Goal: Task Accomplishment & Management: Manage account settings

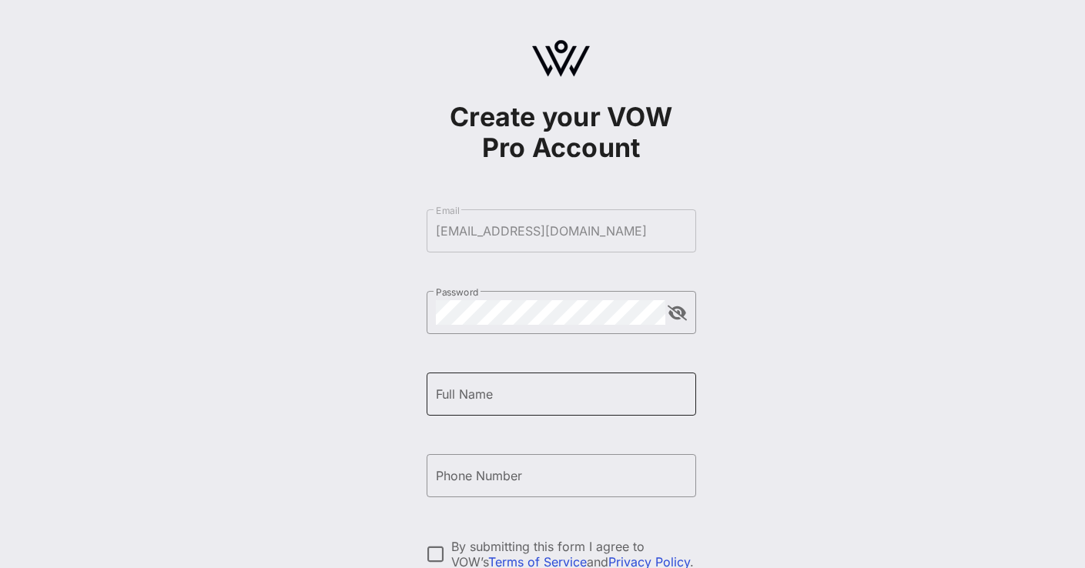
click at [460, 396] on input "Full Name" at bounding box center [561, 394] width 251 height 25
type input "Marcelo Gaerte"
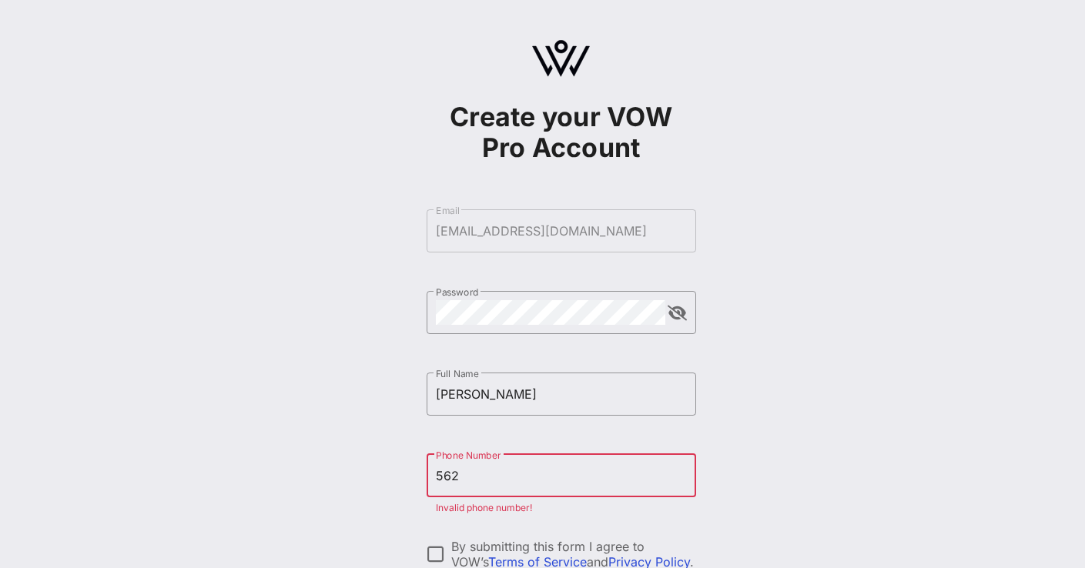
type input "+15622081075"
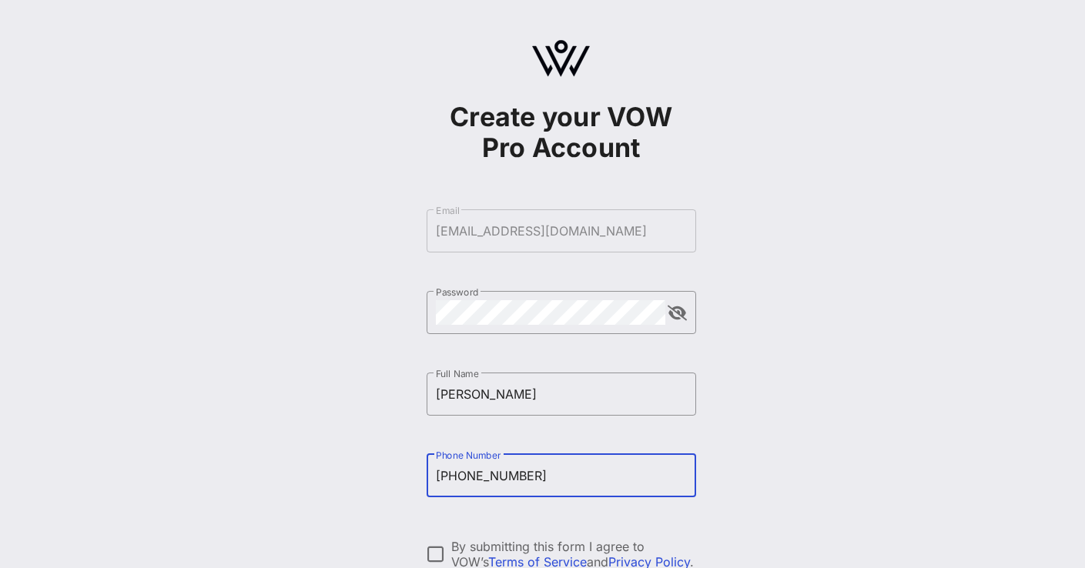
click at [851, 479] on div "Create your VOW Pro Account ​ Email mgaete@entravision.com ​ Password ​ Full Na…" at bounding box center [561, 373] width 1048 height 747
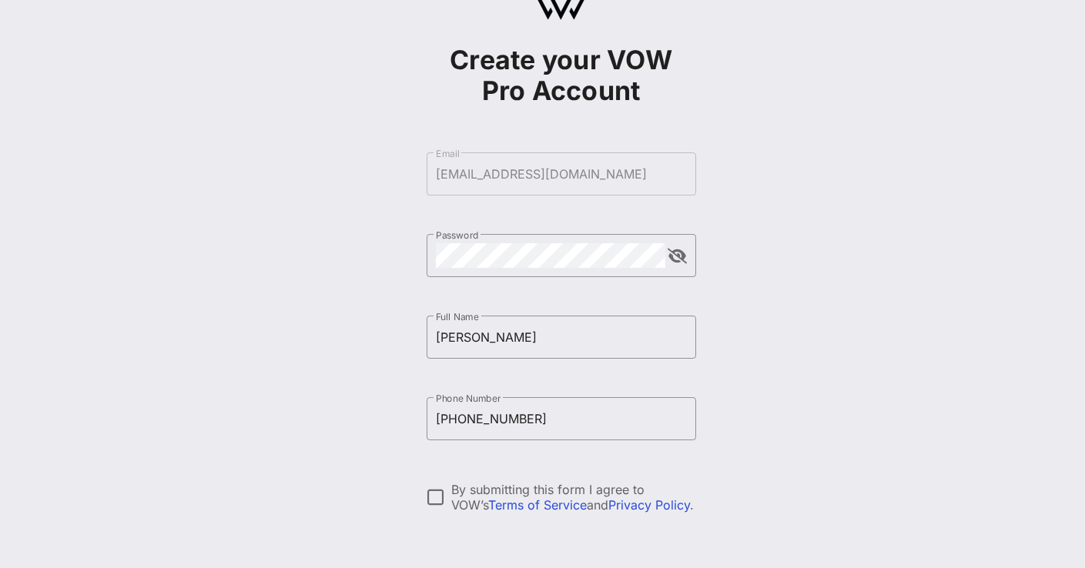
scroll to position [62, 0]
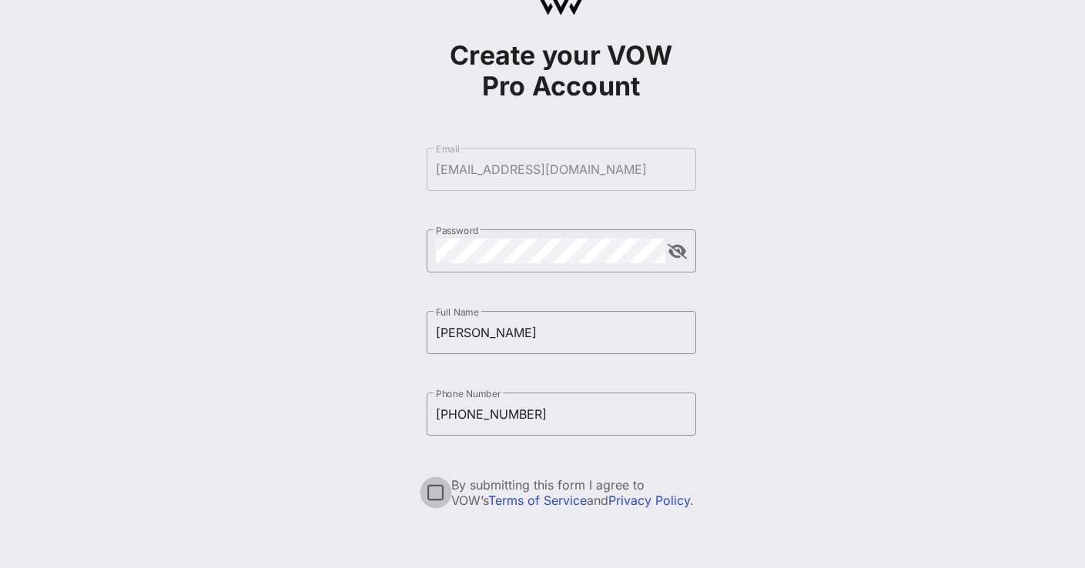
click at [434, 492] on div at bounding box center [436, 493] width 26 height 26
click at [884, 390] on div "Create your VOW Pro Account ​ Email mgaete@entravision.com ​ Password ​ Full Na…" at bounding box center [561, 311] width 1048 height 747
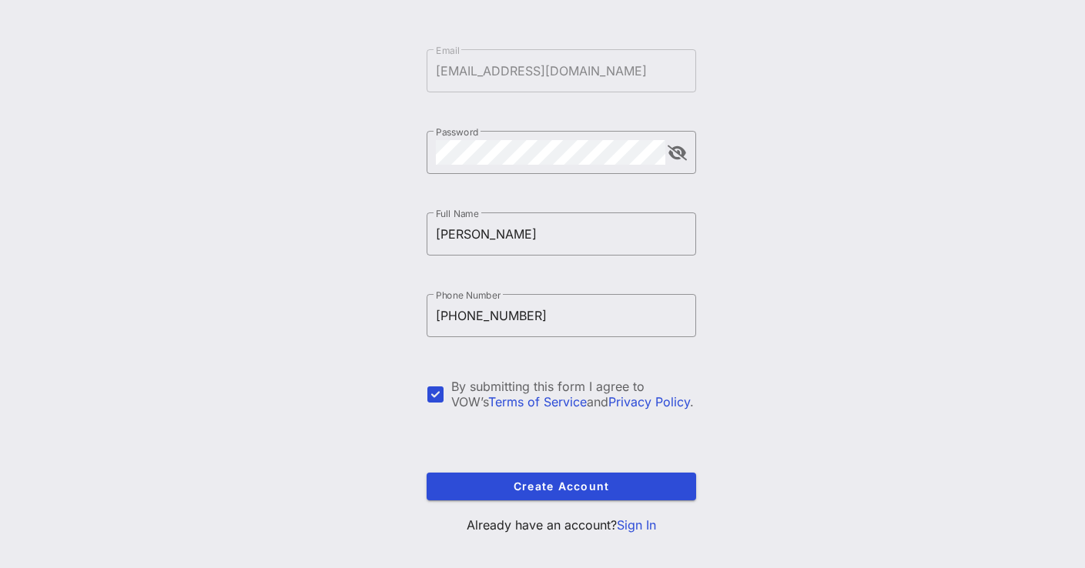
scroll to position [179, 0]
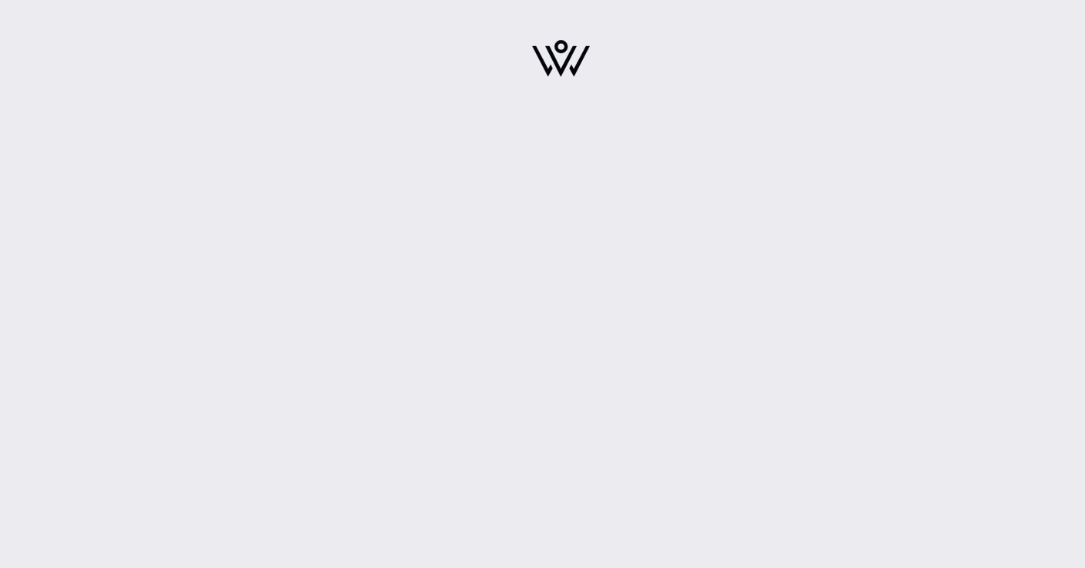
click at [553, 165] on div at bounding box center [561, 284] width 1048 height 568
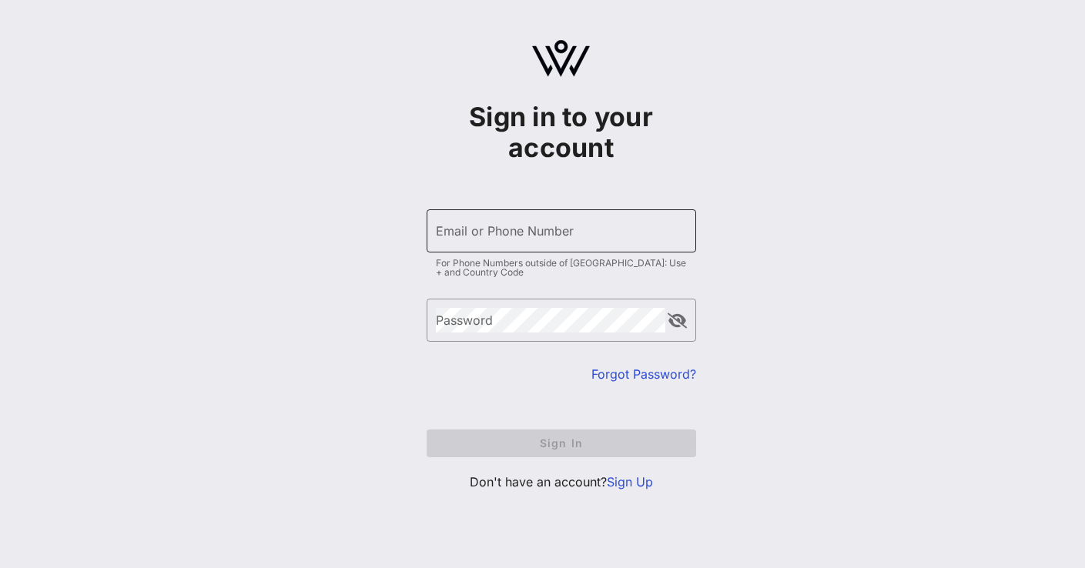
click at [477, 230] on div "Email or Phone Number" at bounding box center [561, 230] width 251 height 43
type input "[EMAIL_ADDRESS][DOMAIN_NAME]"
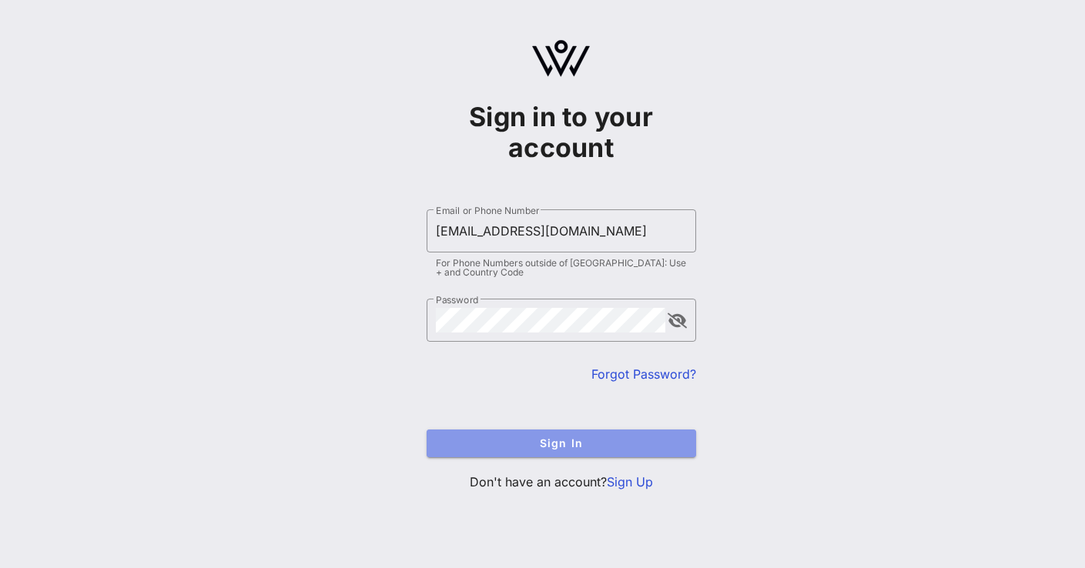
click at [544, 439] on span "Sign In" at bounding box center [561, 442] width 245 height 13
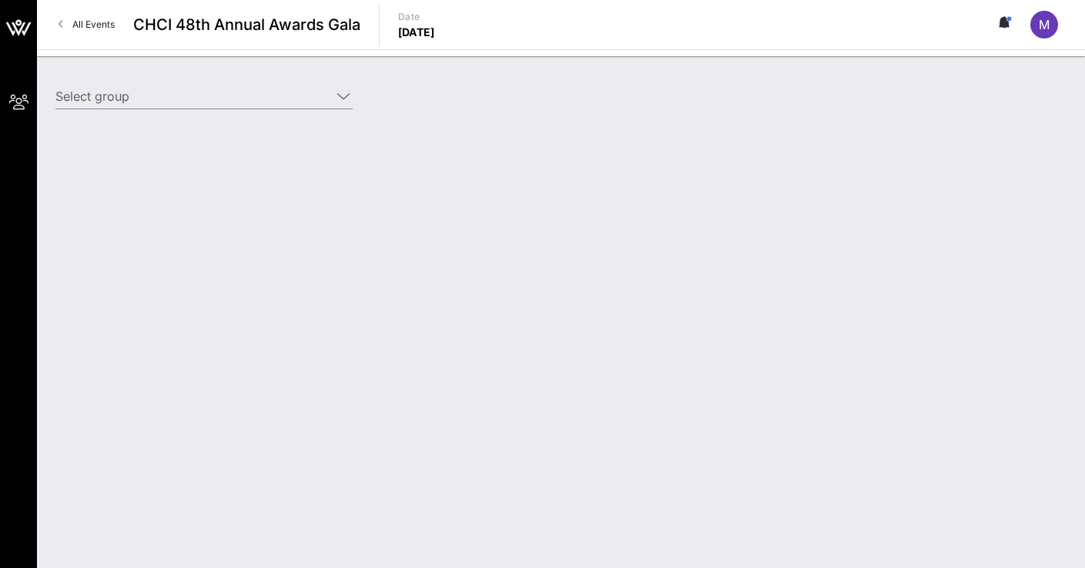
type input "Entravision (Entravision) [[PERSON_NAME], [EMAIL_ADDRESS][DOMAIN_NAME]]"
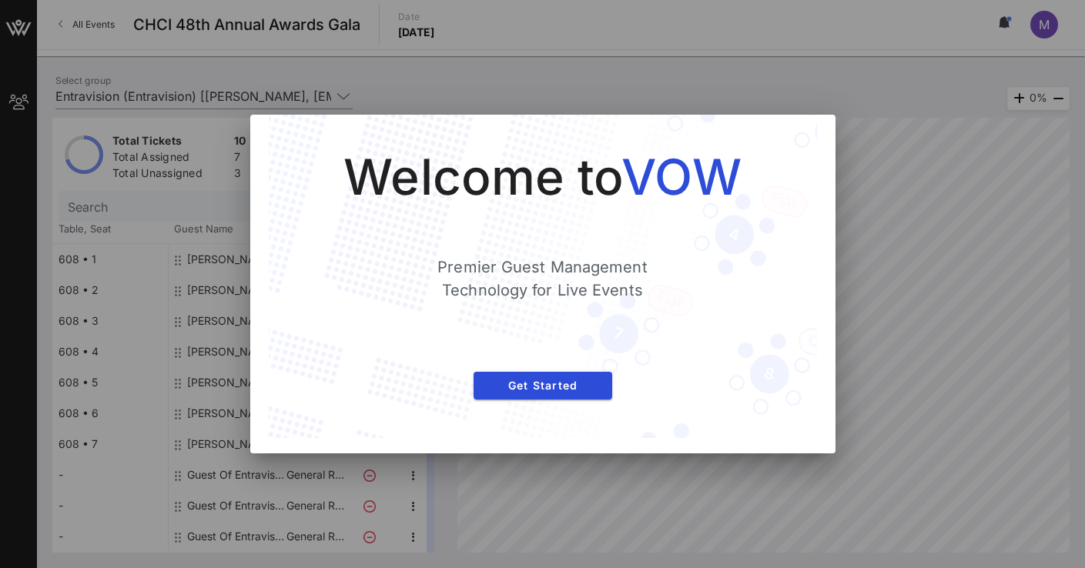
click at [946, 190] on div at bounding box center [542, 284] width 1085 height 568
click at [533, 387] on span "Get Started" at bounding box center [543, 385] width 114 height 13
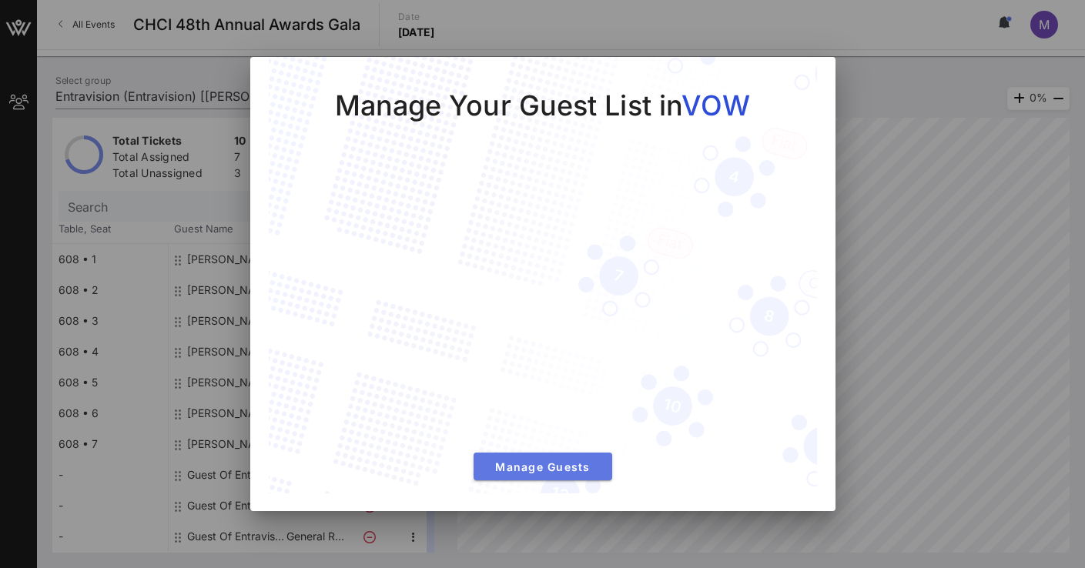
click at [542, 466] on span "Manage Guests" at bounding box center [543, 466] width 114 height 13
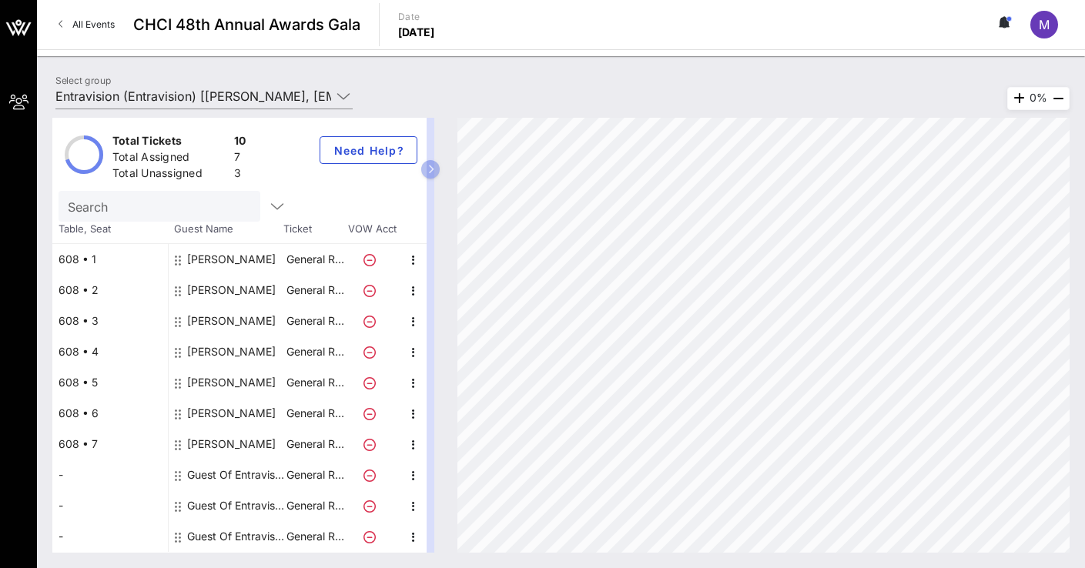
click at [220, 475] on div "Guest Of Entravision" at bounding box center [235, 475] width 97 height 31
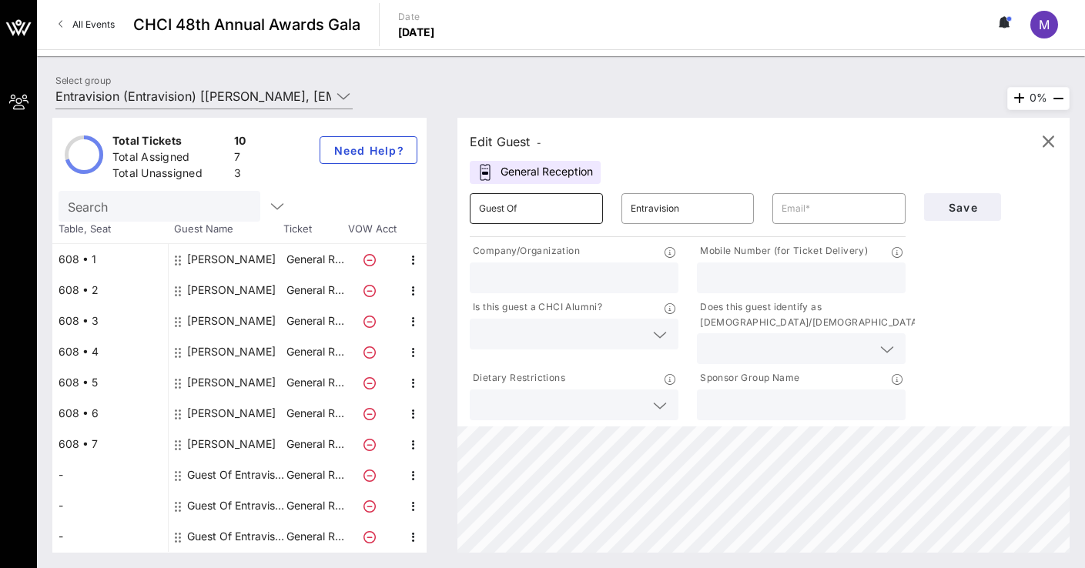
click at [535, 207] on input "Guest Of" at bounding box center [536, 208] width 115 height 25
type input "G"
type input "m"
click at [530, 205] on input "Marcelo" at bounding box center [536, 208] width 115 height 25
type input "Marcelo Gaete"
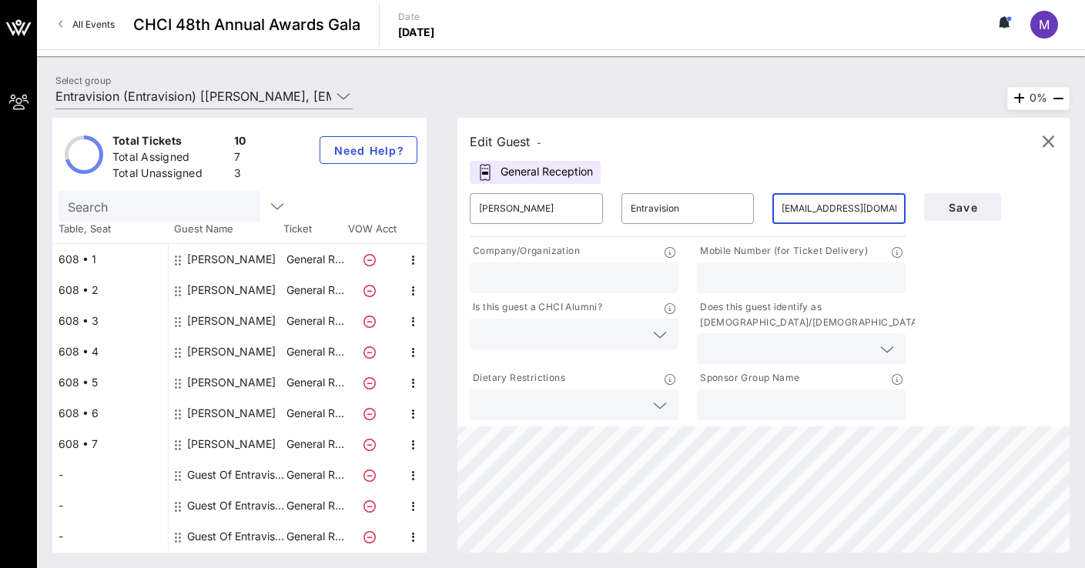
type input "mgaete.913@gmail.com"
click at [490, 282] on input "text" at bounding box center [574, 278] width 190 height 20
type input "Entravision"
type input "5622081075"
click at [652, 336] on div at bounding box center [659, 335] width 18 height 18
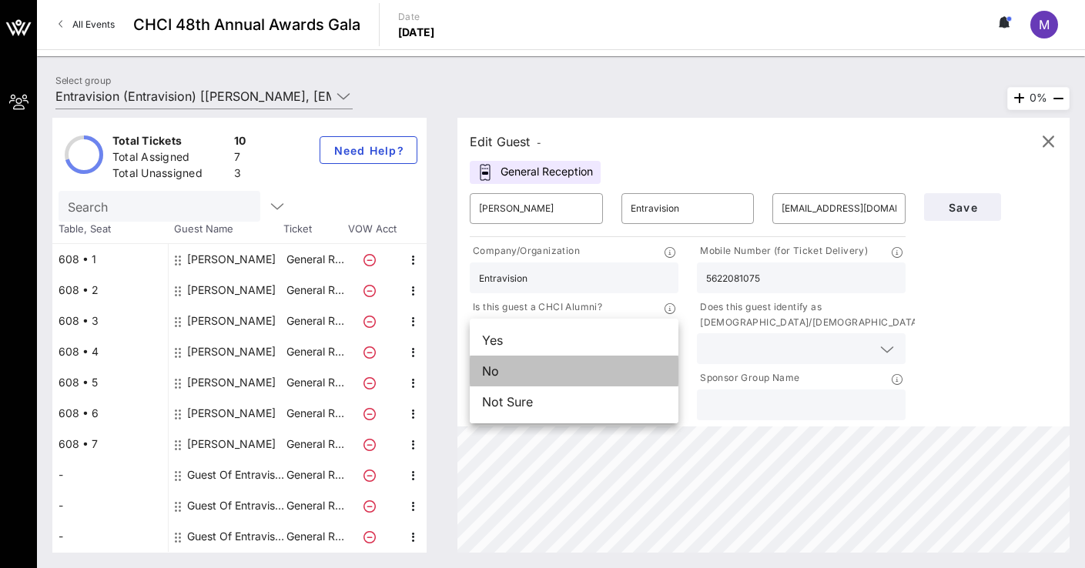
click at [539, 369] on div "No" at bounding box center [574, 371] width 209 height 31
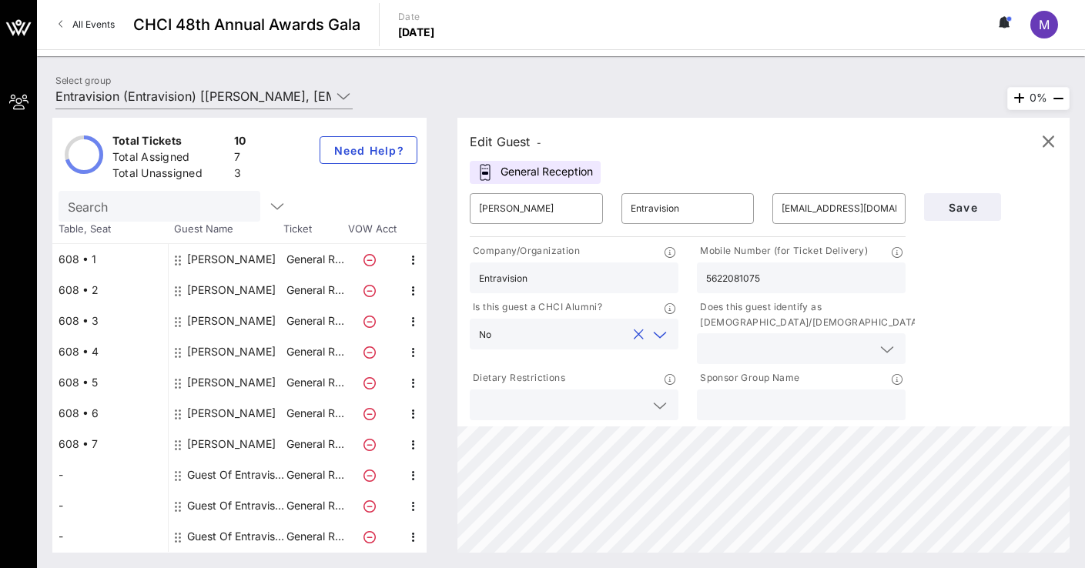
click at [888, 353] on icon at bounding box center [887, 349] width 14 height 18
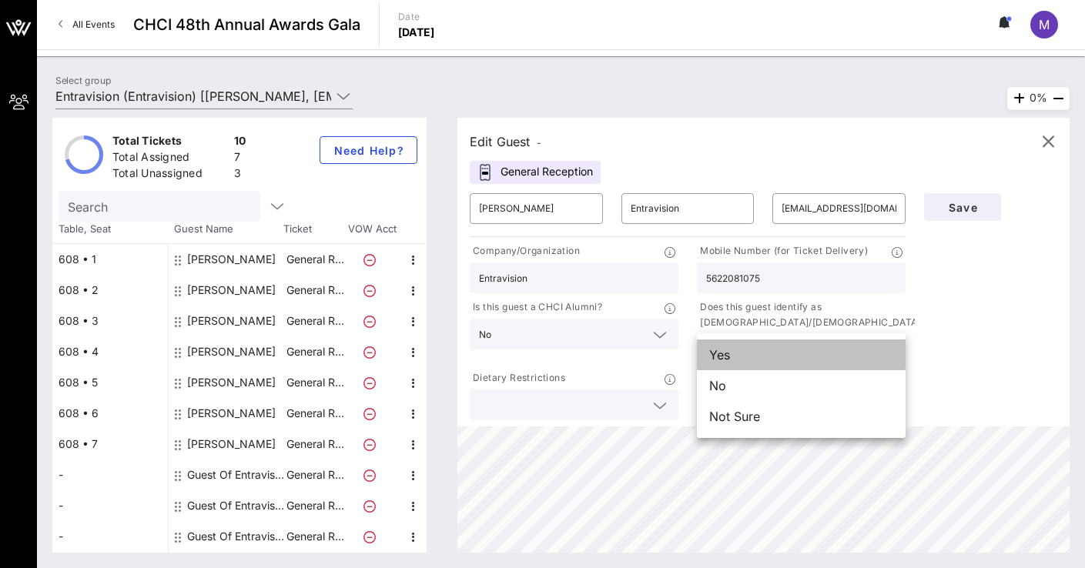
click at [744, 351] on div "Yes" at bounding box center [801, 354] width 209 height 31
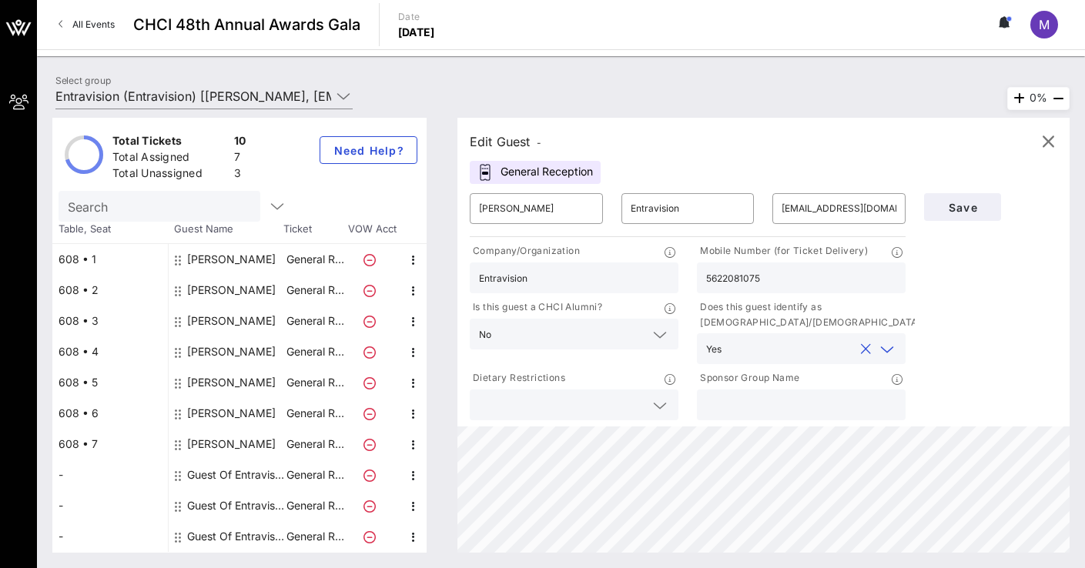
click at [653, 405] on icon at bounding box center [660, 405] width 14 height 18
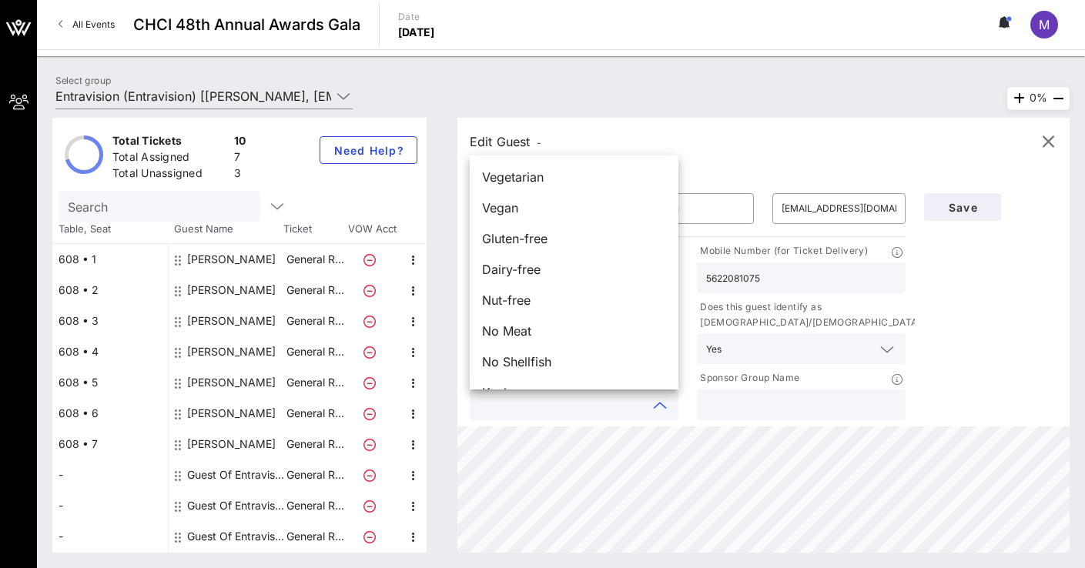
click at [1072, 327] on div "Total Tickets 10 Total Assigned 7 Total Unassigned 3 Need Help? Search Table, S…" at bounding box center [561, 335] width 1048 height 466
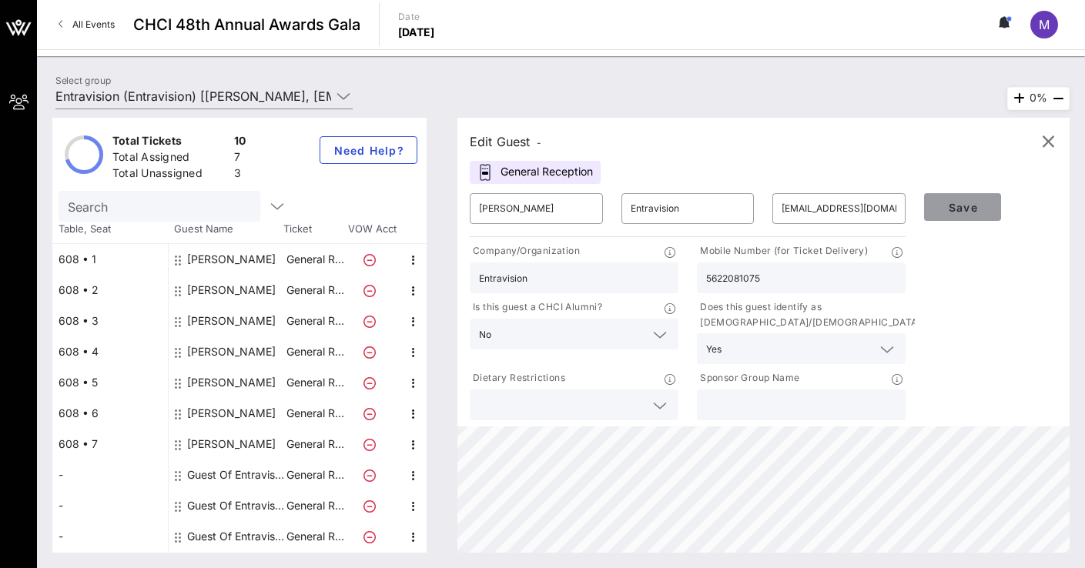
click at [968, 208] on span "Save" at bounding box center [962, 207] width 52 height 13
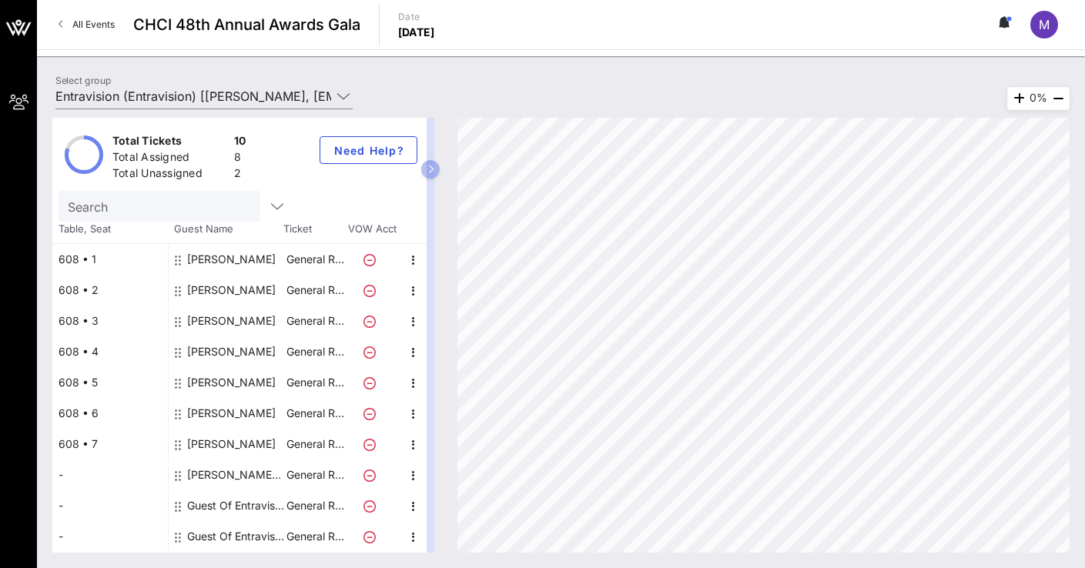
click at [236, 503] on div "Guest Of Entravision" at bounding box center [235, 505] width 97 height 31
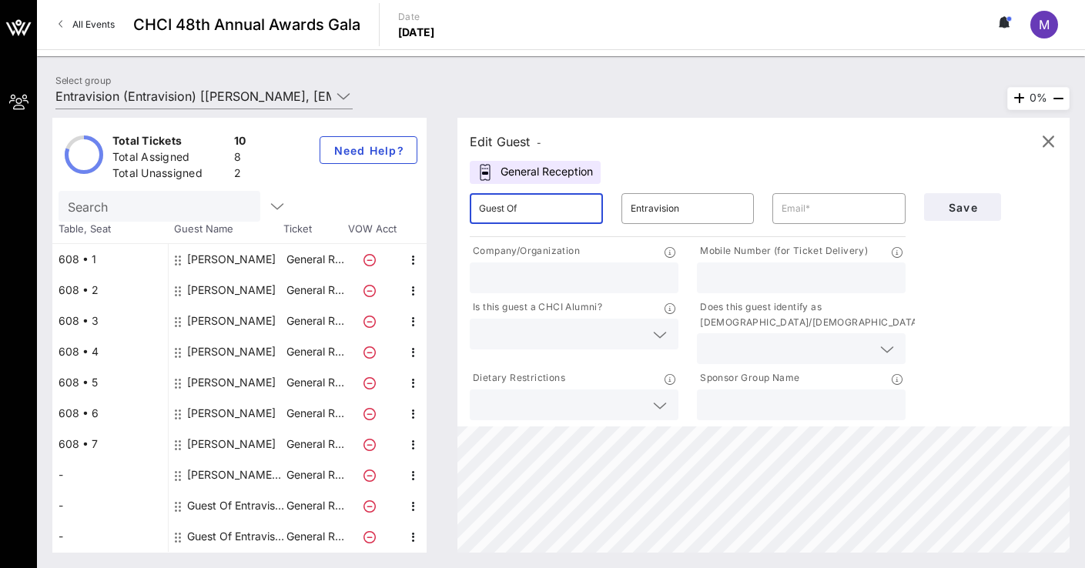
drag, startPoint x: 544, startPoint y: 210, endPoint x: 426, endPoint y: 213, distance: 117.8
click at [426, 213] on div "Total Tickets 10 Total Assigned 8 Total Unassigned 2 Need Help? Search Table, S…" at bounding box center [560, 335] width 1017 height 435
type input "Aneiry Baptista"
type input "aneiry.batista@gmail.com"
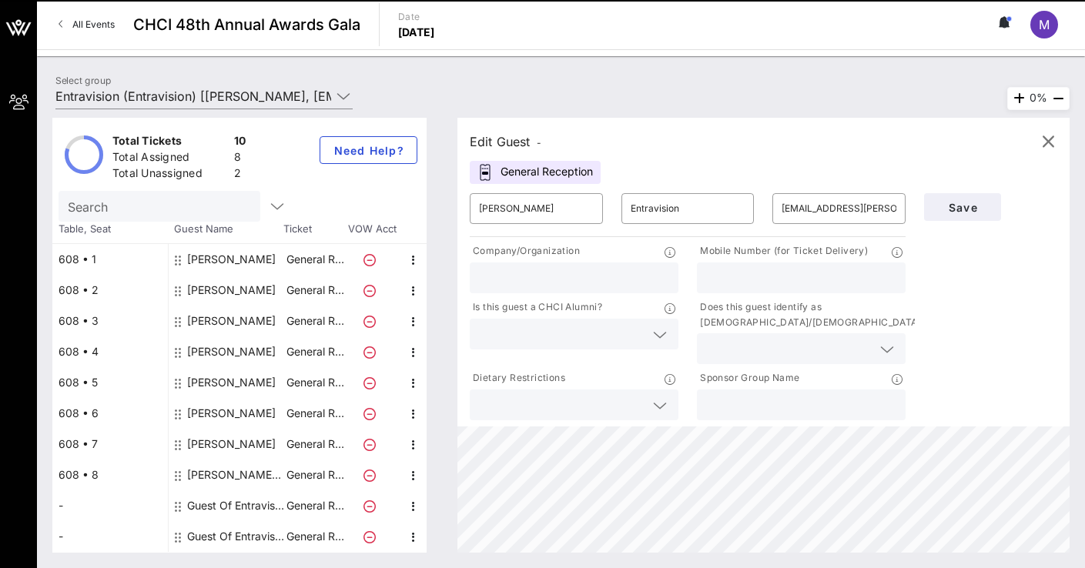
click at [732, 281] on input "text" at bounding box center [801, 278] width 190 height 20
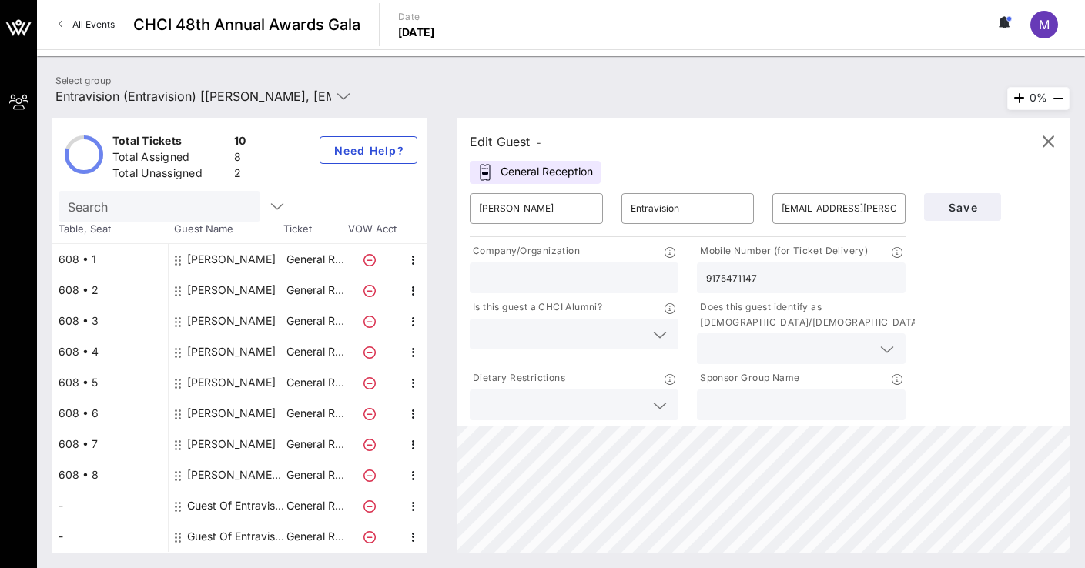
type input "9175471147"
click at [887, 349] on icon at bounding box center [887, 349] width 14 height 18
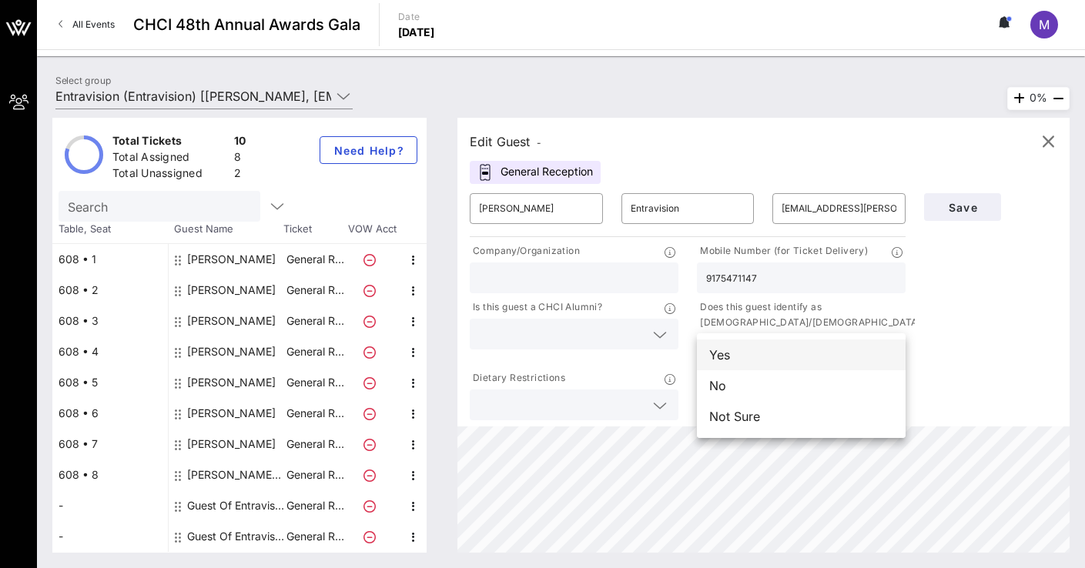
click at [730, 351] on div "Yes" at bounding box center [801, 354] width 209 height 31
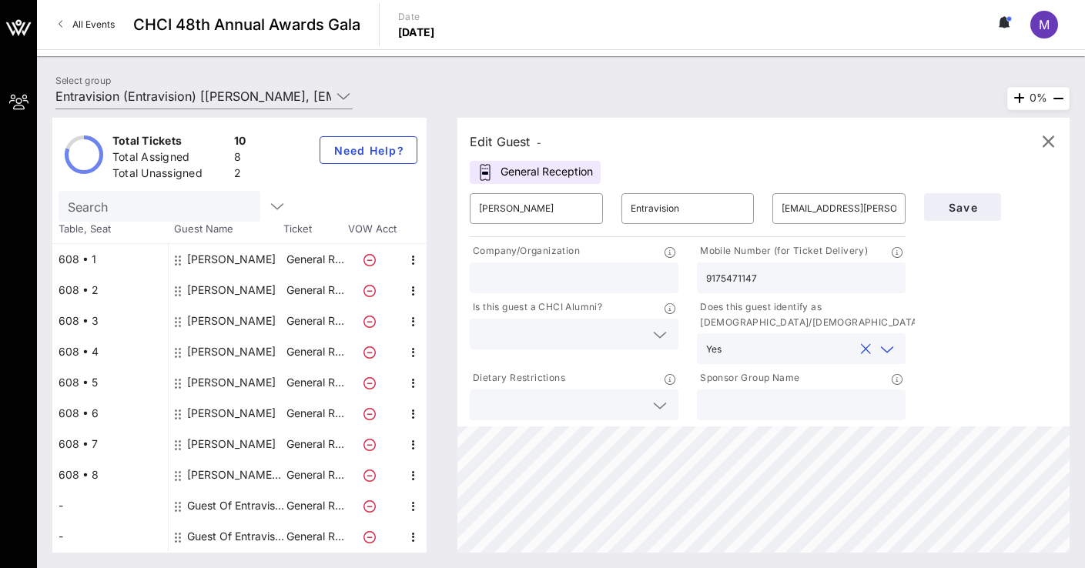
click at [657, 335] on icon at bounding box center [660, 335] width 14 height 18
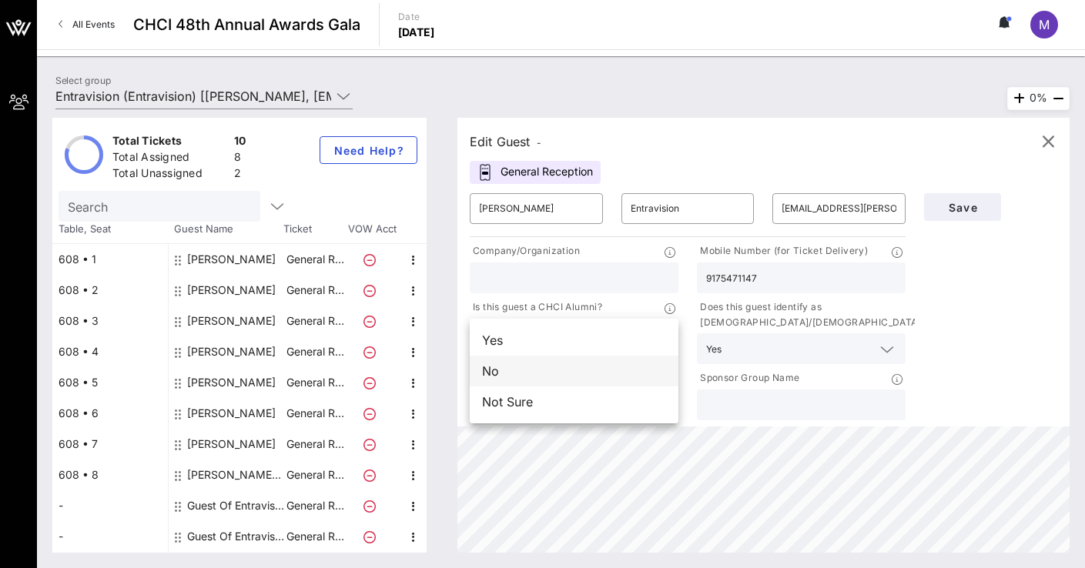
click at [513, 375] on div "No" at bounding box center [574, 371] width 209 height 31
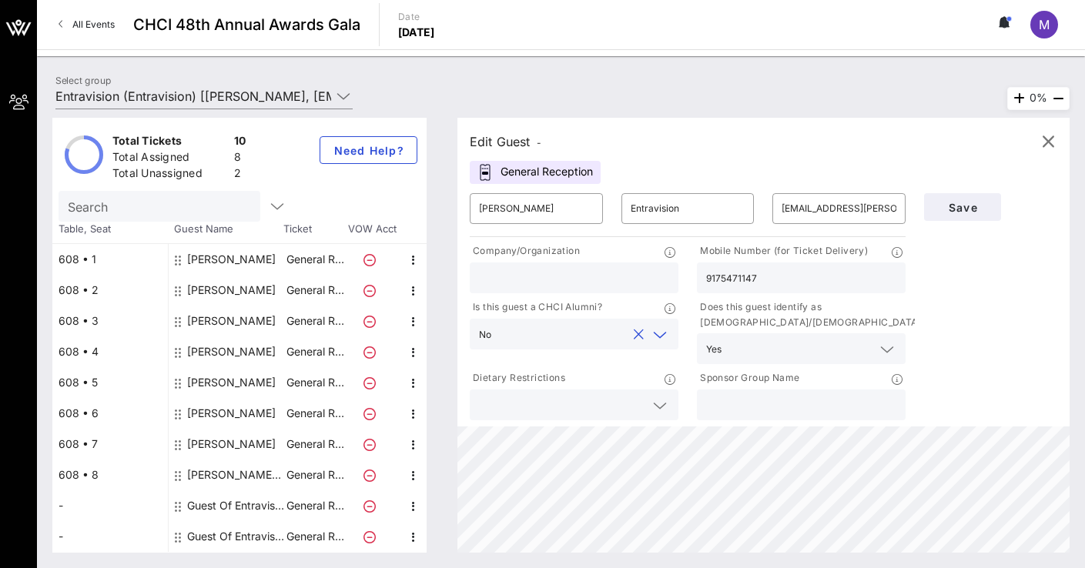
click at [513, 272] on input "text" at bounding box center [574, 278] width 190 height 20
type input "Bap"
click at [825, 204] on input "aneiry.batista@gmail.com" at bounding box center [838, 208] width 115 height 25
type input "aneiry.batista@gmail.com"
click at [503, 272] on input "Bap" at bounding box center [574, 278] width 190 height 20
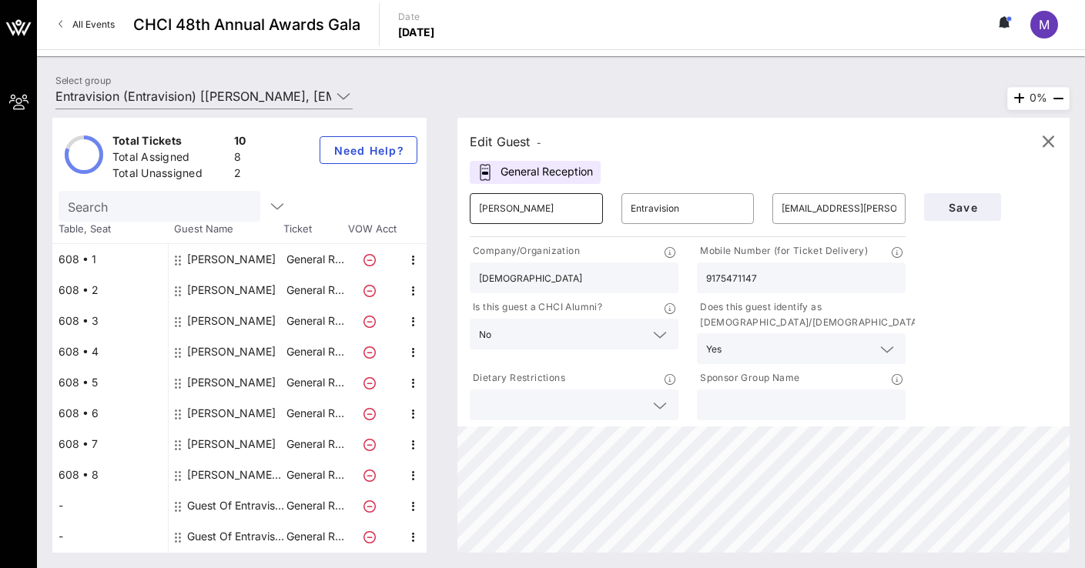
type input "Baptispa"
click at [524, 209] on input "Aneiry Baptista" at bounding box center [536, 208] width 115 height 25
type input "Aneiry Batista"
click at [496, 281] on input "Baptispa" at bounding box center [574, 278] width 190 height 20
click at [526, 276] on input "Batispa" at bounding box center [574, 278] width 190 height 20
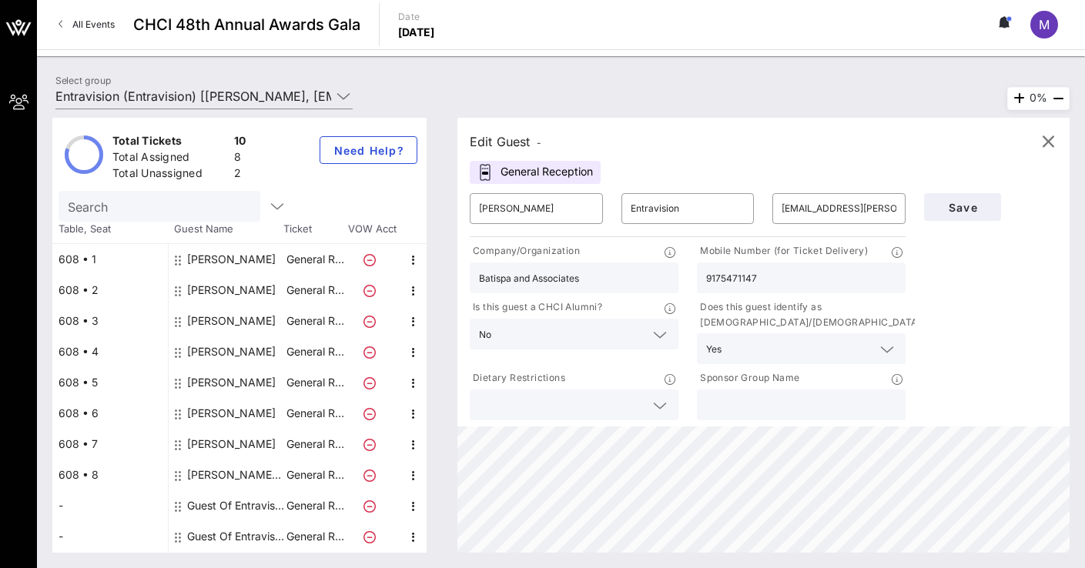
type input "Batispa and Associates"
click at [960, 207] on span "Save" at bounding box center [962, 207] width 52 height 13
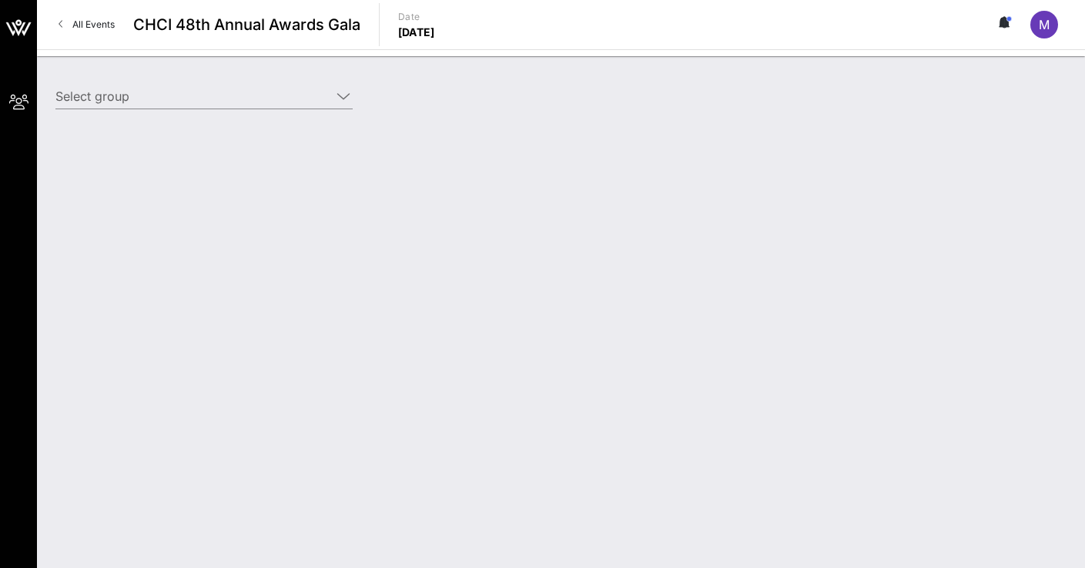
type input "Entravision (Entravision) [[PERSON_NAME], [EMAIL_ADDRESS][DOMAIN_NAME]]"
